Goal: Task Accomplishment & Management: Manage account settings

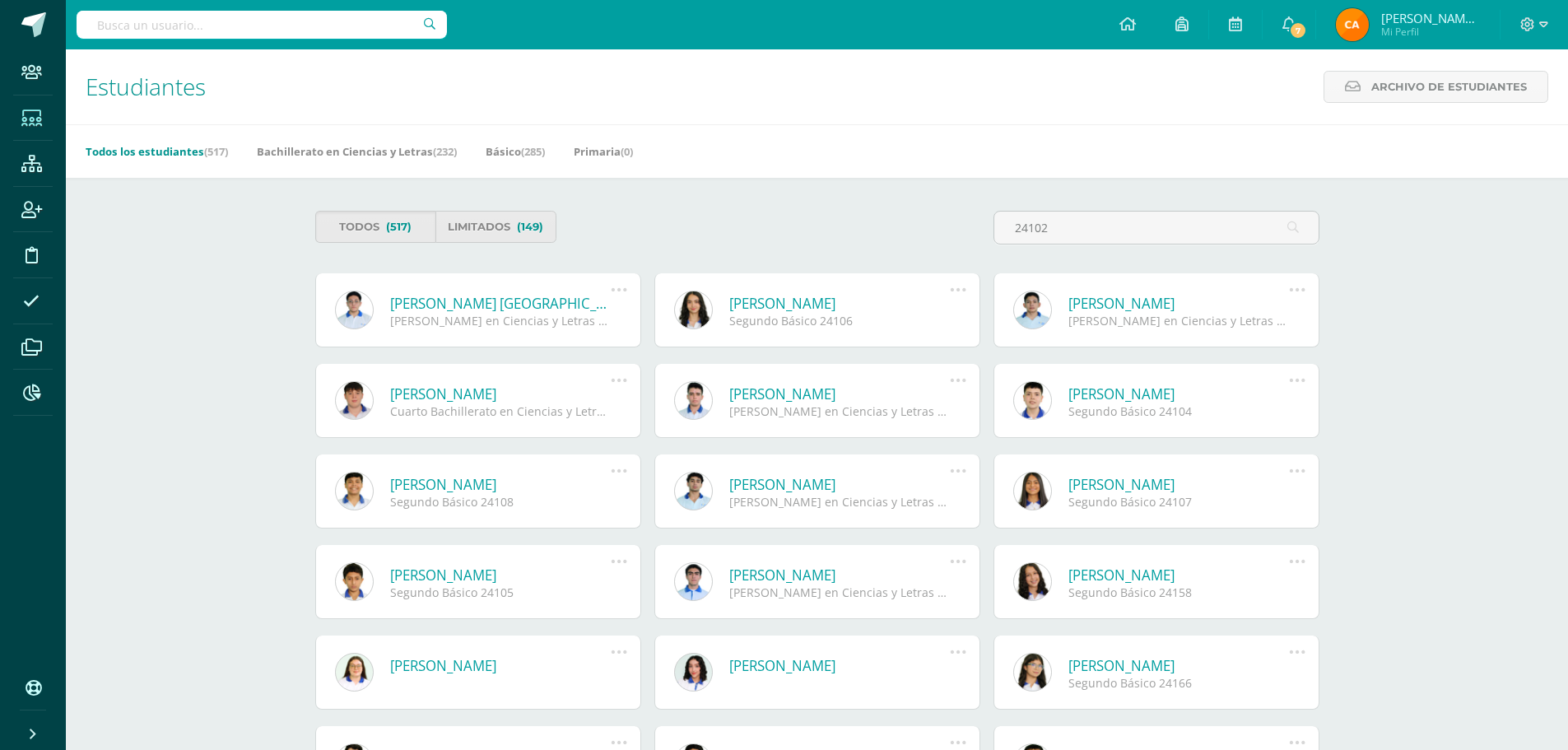
type input "24102"
click at [540, 308] on link "[PERSON_NAME] [GEOGRAPHIC_DATA] [PERSON_NAME]" at bounding box center [501, 303] width 221 height 19
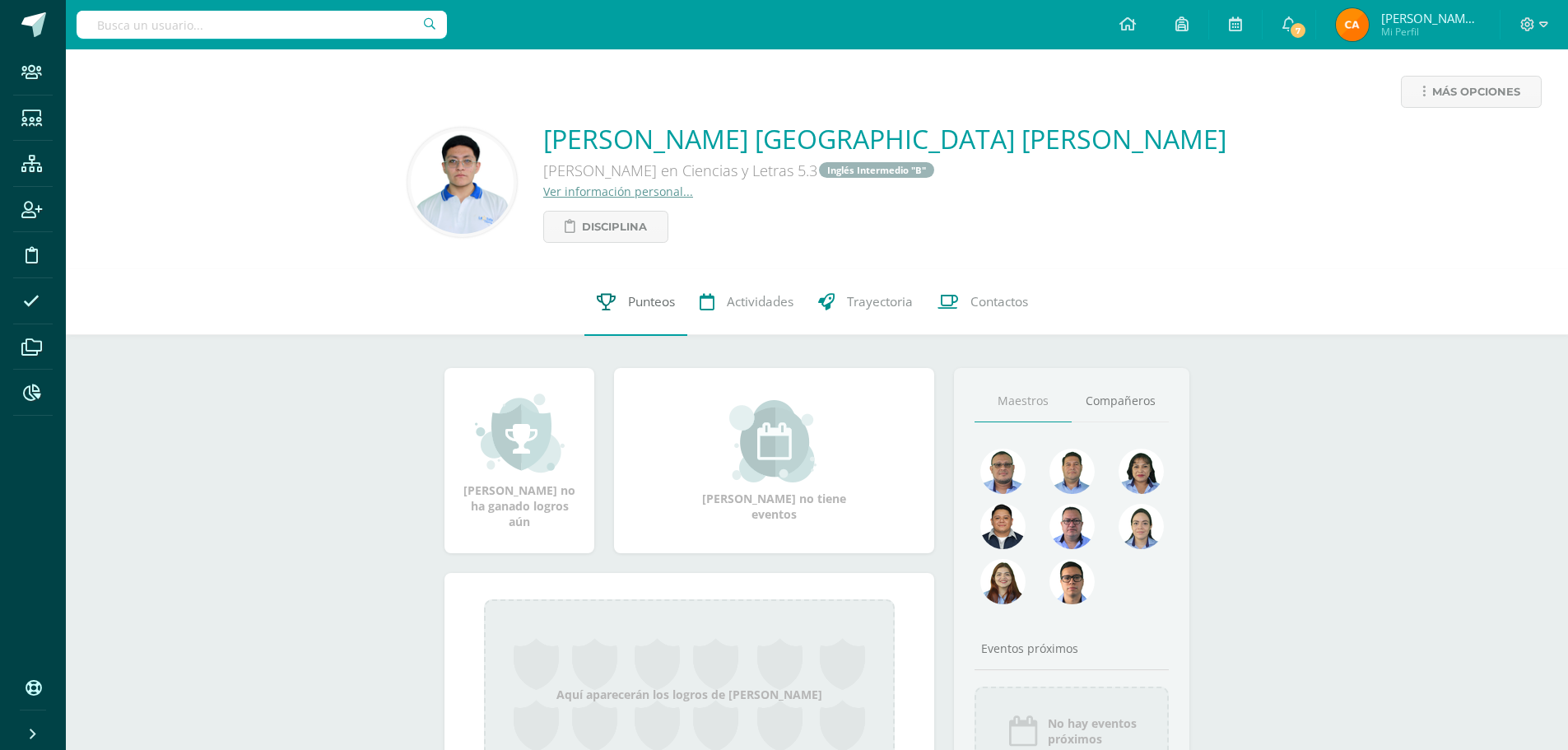
click at [656, 303] on span "Punteos" at bounding box center [652, 302] width 46 height 18
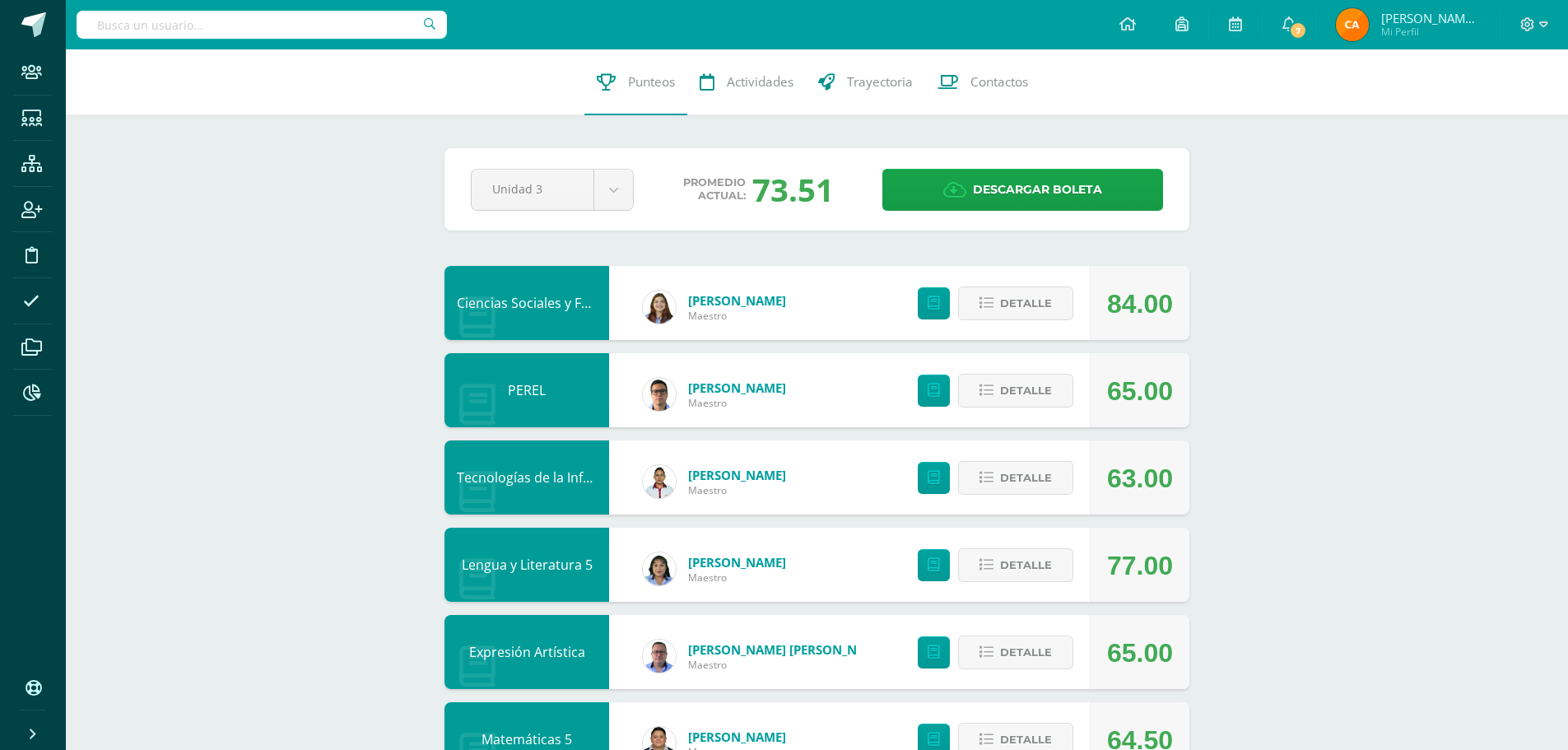
click at [307, 24] on input "text" at bounding box center [261, 25] width 370 height 28
type input "24104"
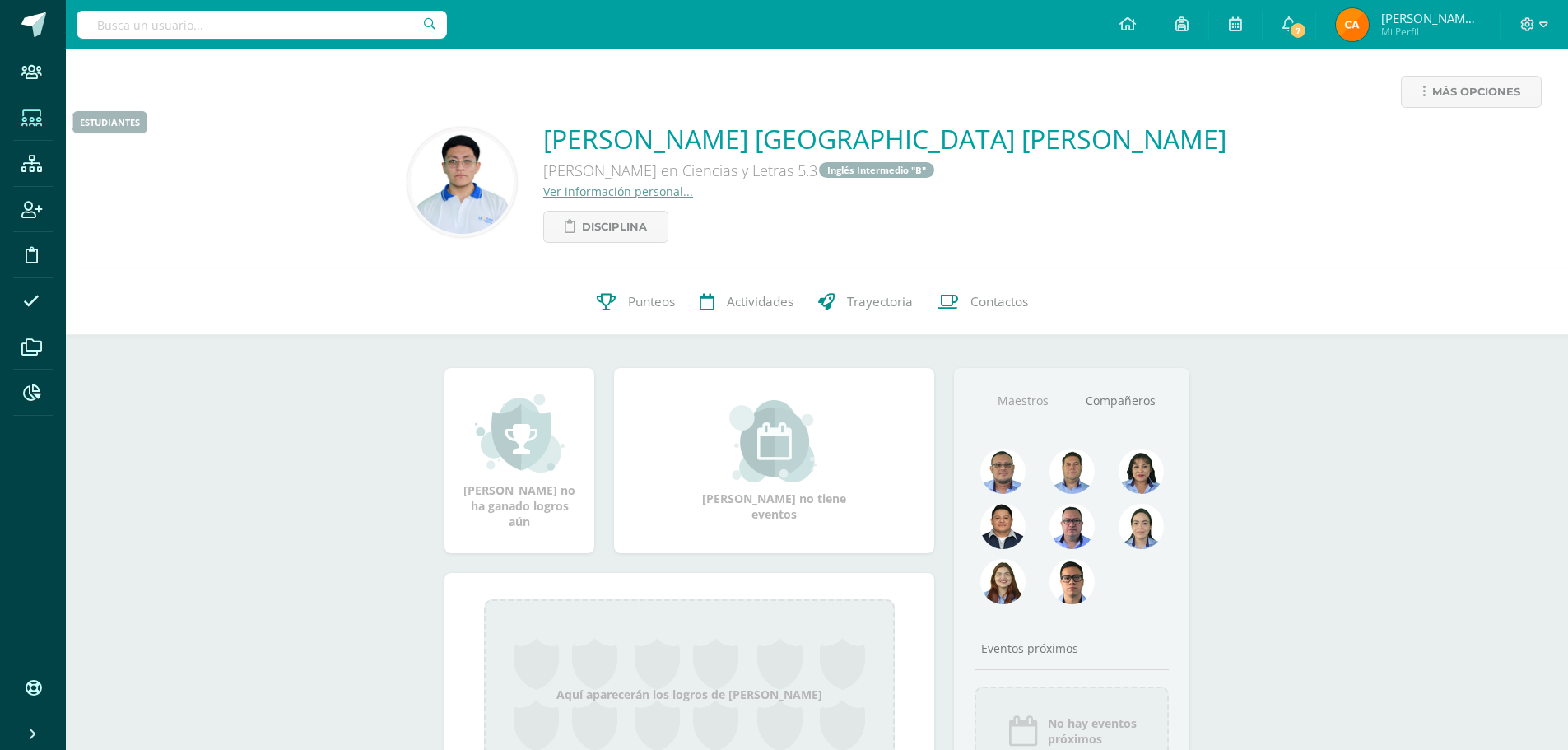
click at [33, 126] on span at bounding box center [32, 117] width 37 height 37
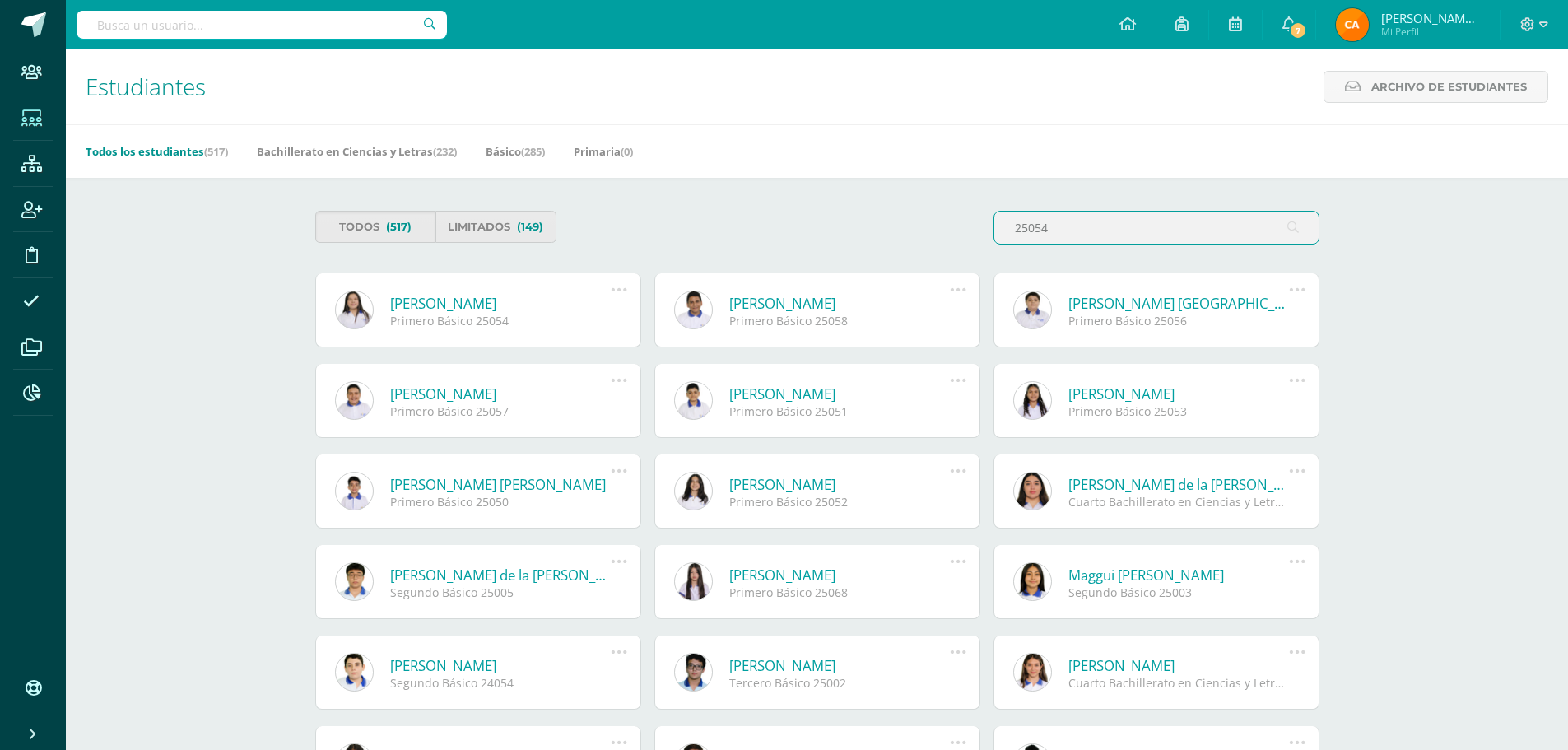
type input "25054"
click at [618, 291] on icon at bounding box center [618, 289] width 18 height 18
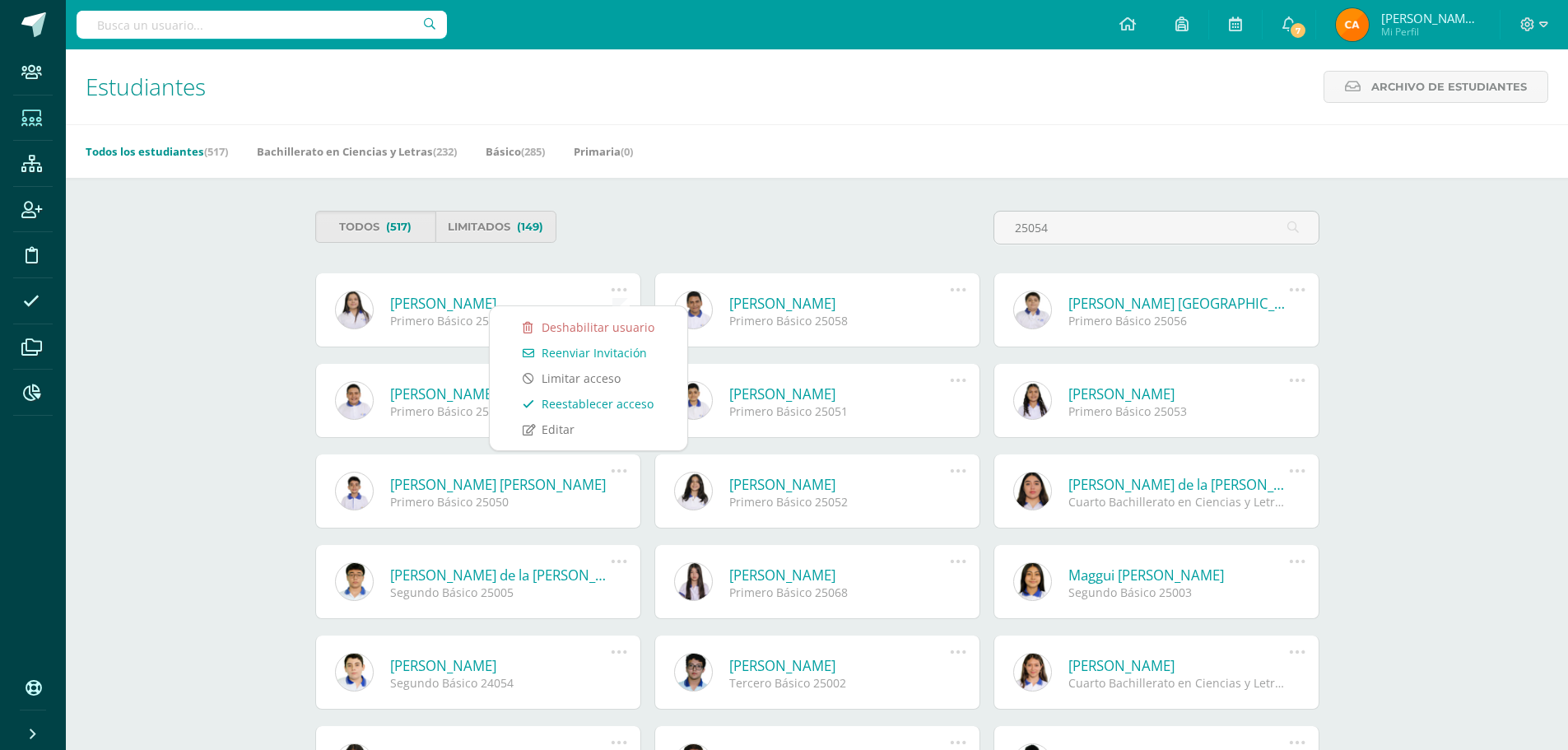
click at [591, 403] on link "Reestablecer acceso" at bounding box center [588, 403] width 165 height 25
